Goal: Navigation & Orientation: Find specific page/section

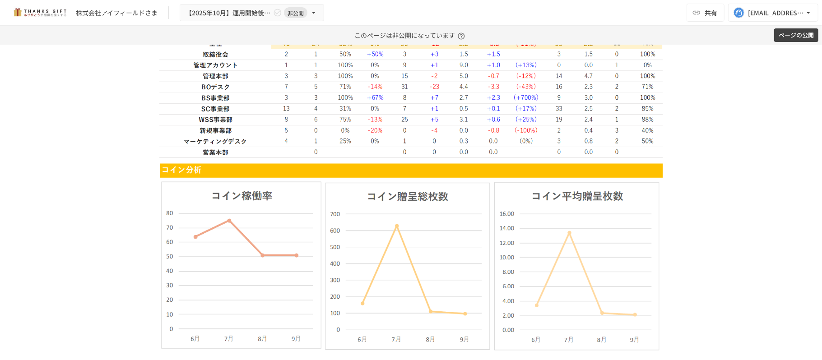
scroll to position [1869, 0]
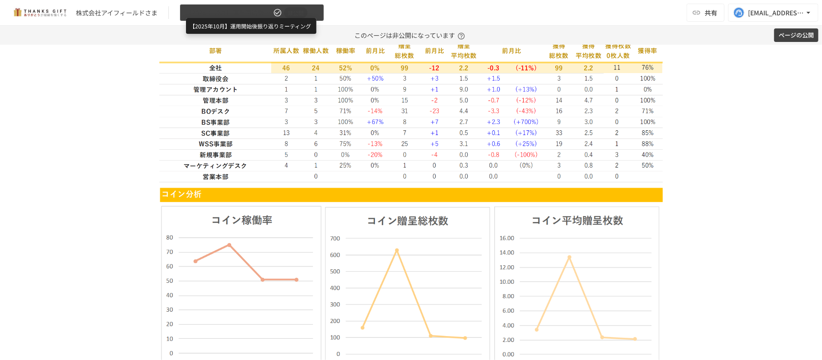
click at [264, 15] on span "【2025年10月】運用開始後振り返りミーティング" at bounding box center [229, 12] width 86 height 11
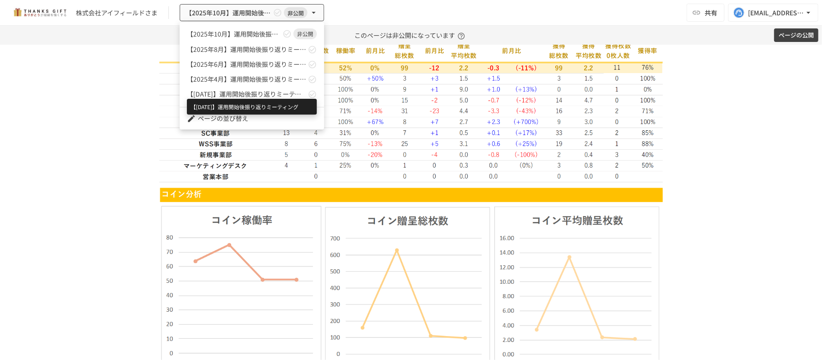
scroll to position [175, 0]
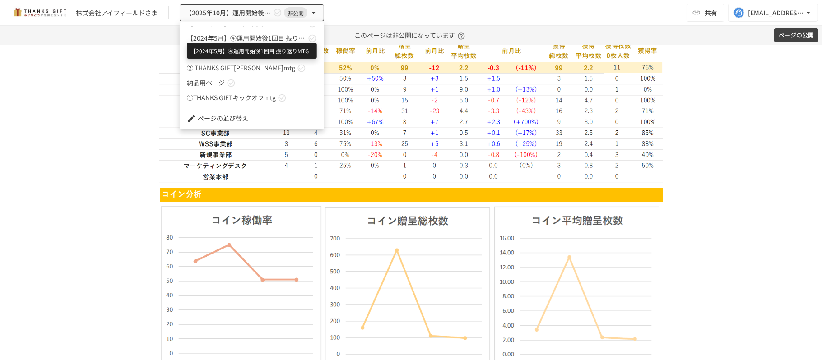
click at [267, 38] on span "【2024年5月】④運用開始後1回目 振り返りMTG" at bounding box center [246, 37] width 119 height 9
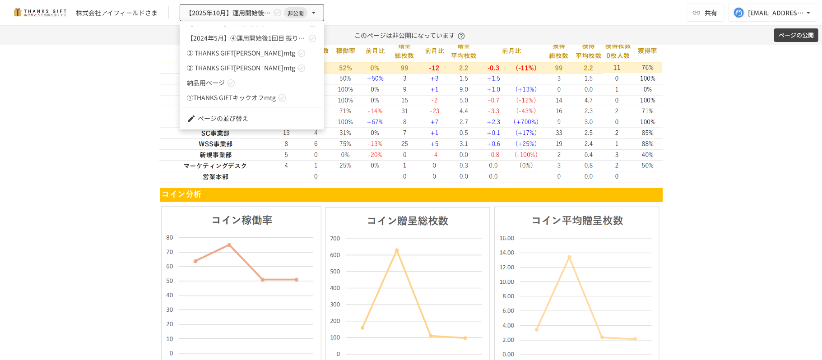
click at [307, 158] on div at bounding box center [411, 180] width 822 height 360
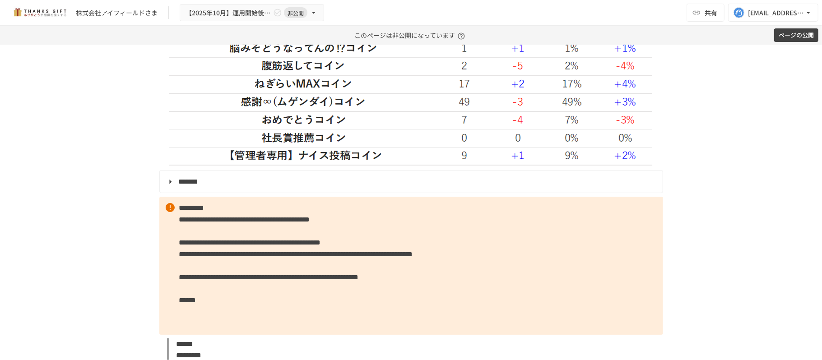
scroll to position [2416, 0]
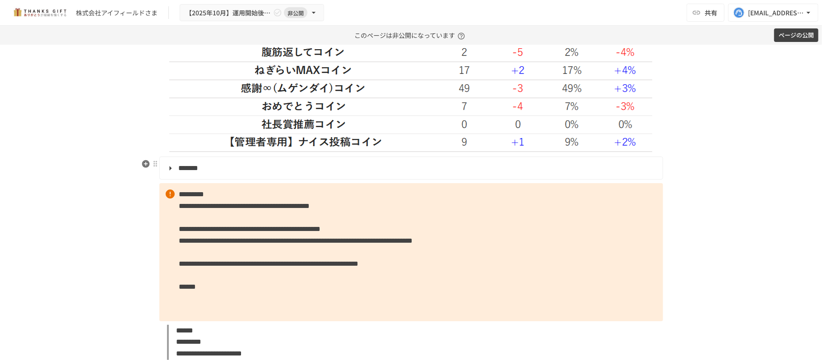
click at [303, 170] on summary "*******" at bounding box center [410, 169] width 490 height 12
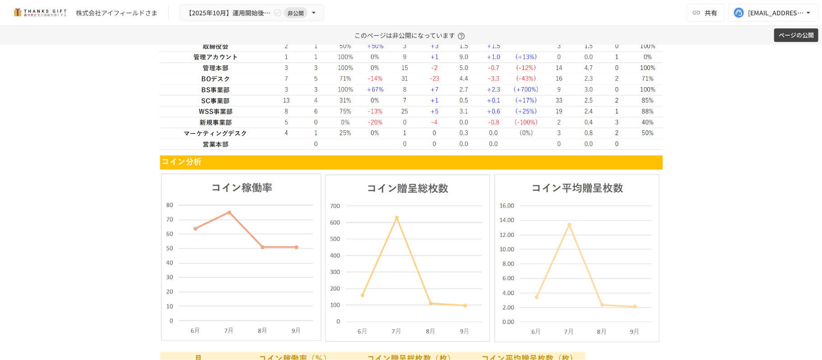
scroll to position [1901, 0]
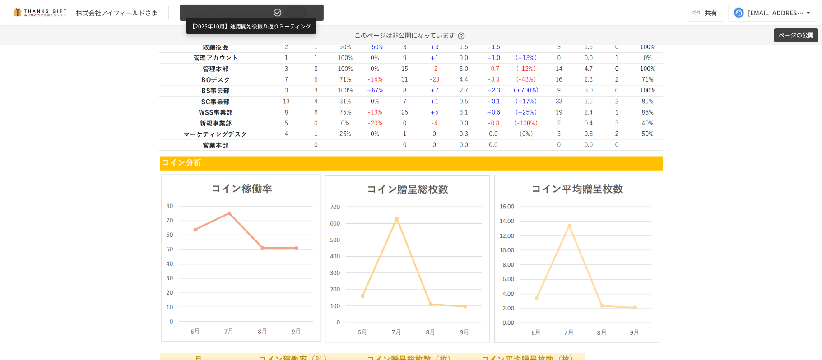
click at [216, 8] on span "【2025年10月】運用開始後振り返りミーティング" at bounding box center [229, 12] width 86 height 11
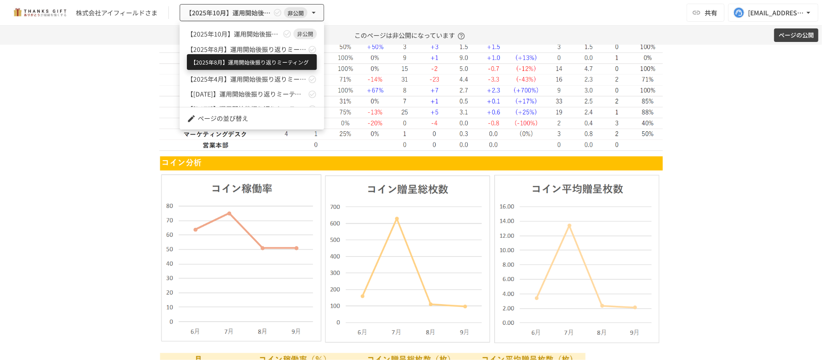
click at [226, 50] on span "【2025年8月】運用開始後振り返りミーティング" at bounding box center [246, 49] width 119 height 9
click at [470, 178] on div at bounding box center [411, 180] width 822 height 360
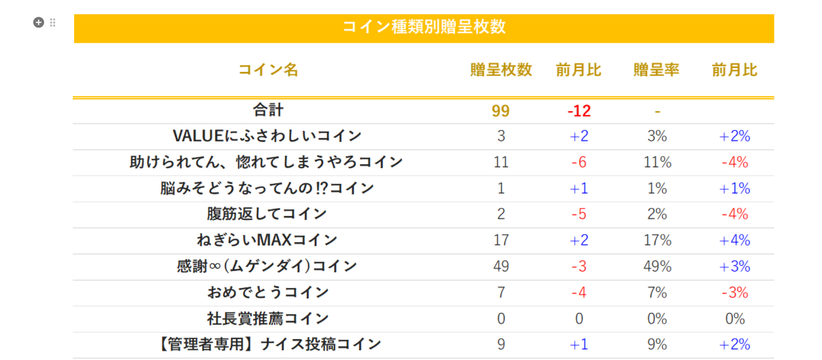
scroll to position [2221, 0]
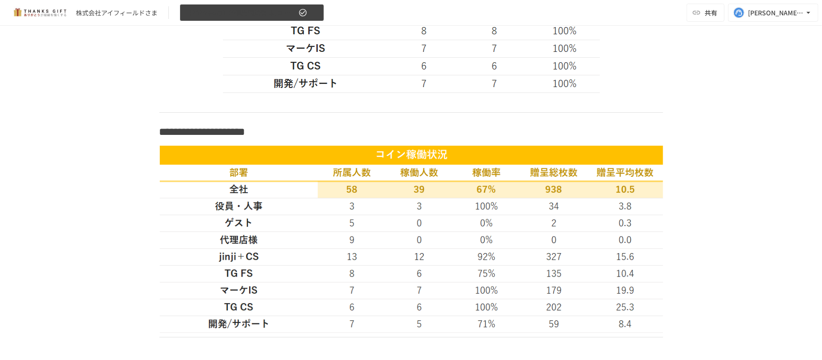
scroll to position [1376, 0]
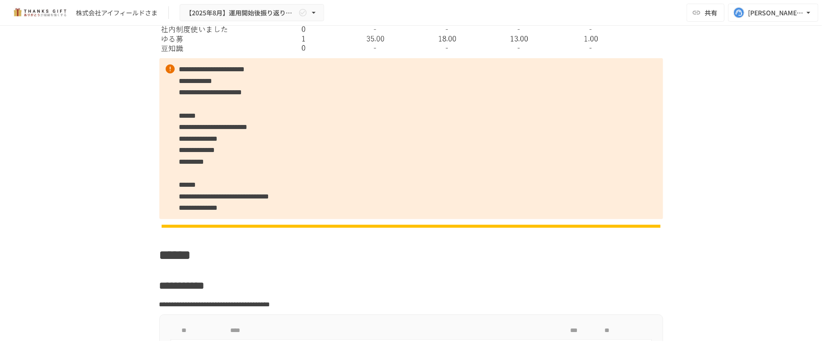
scroll to position [2934, 0]
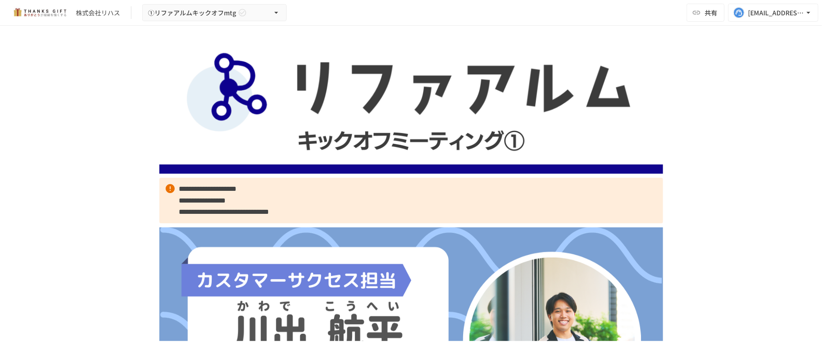
scroll to position [3829, 0]
